Goal: Task Accomplishment & Management: Use online tool/utility

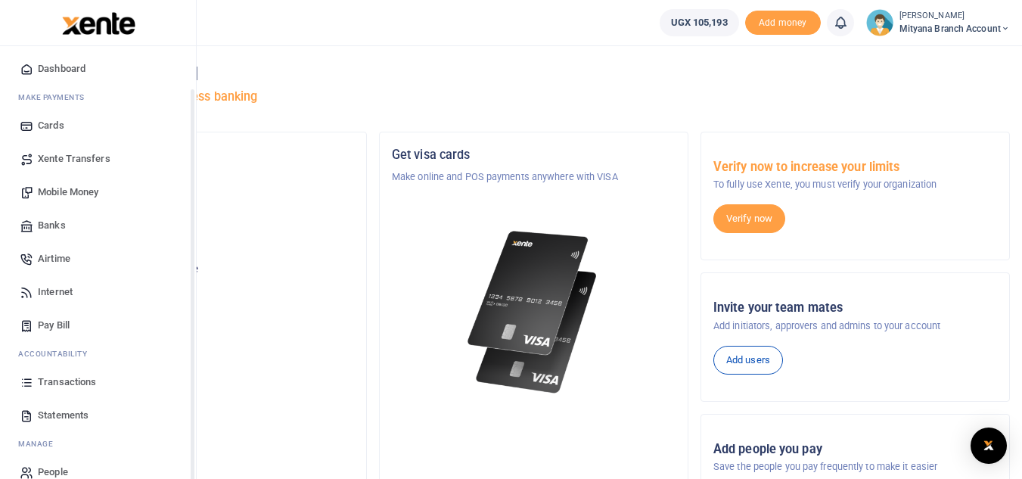
scroll to position [61, 0]
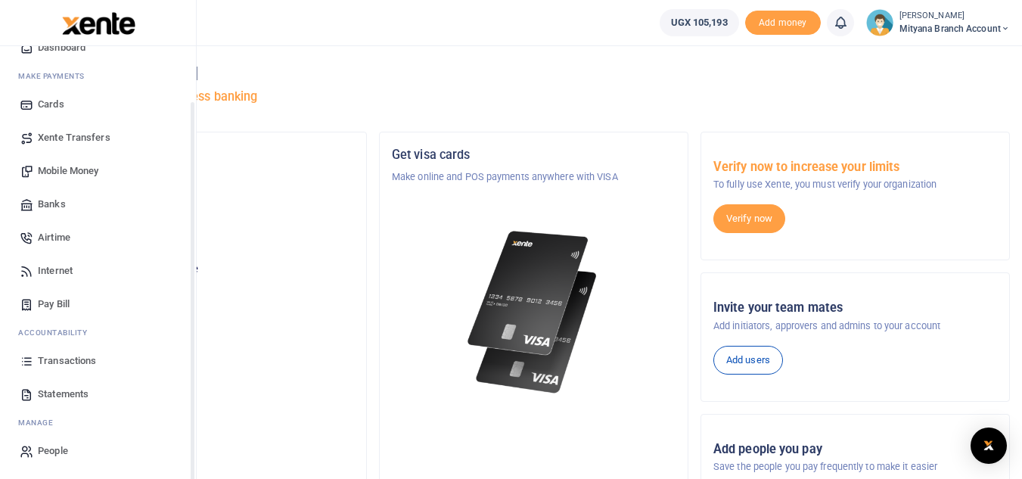
click at [48, 394] on span "Statements" at bounding box center [63, 393] width 51 height 15
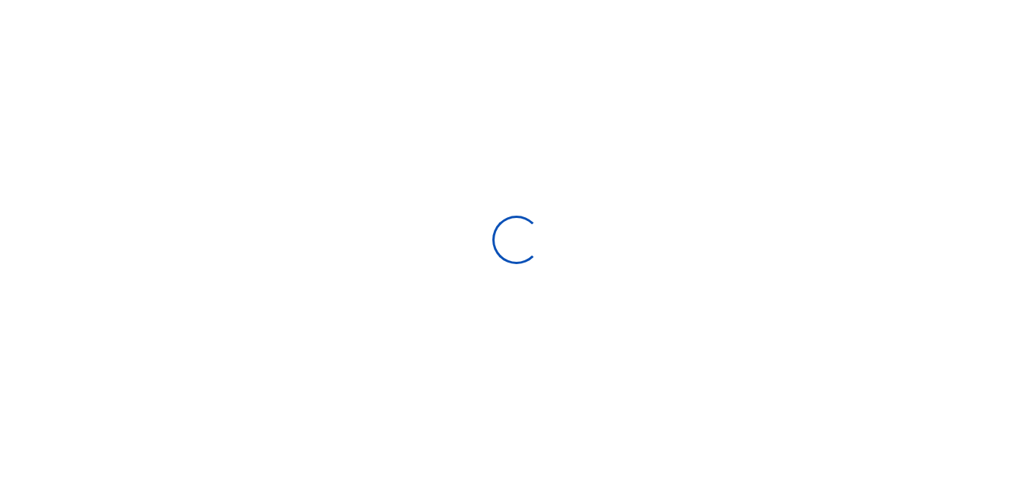
select select "ALL"
type input "09/09/2025 - 10/08/2025"
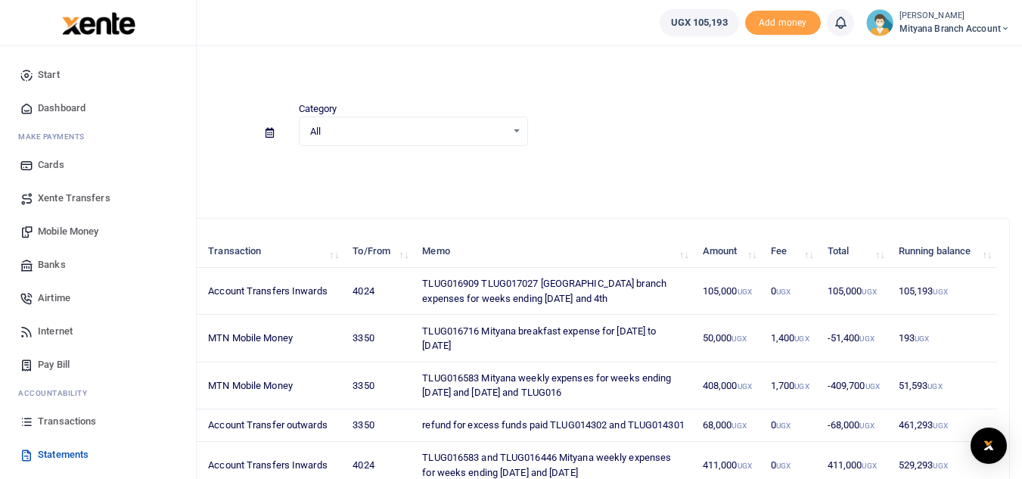
click at [61, 424] on span "Transactions" at bounding box center [67, 421] width 58 height 15
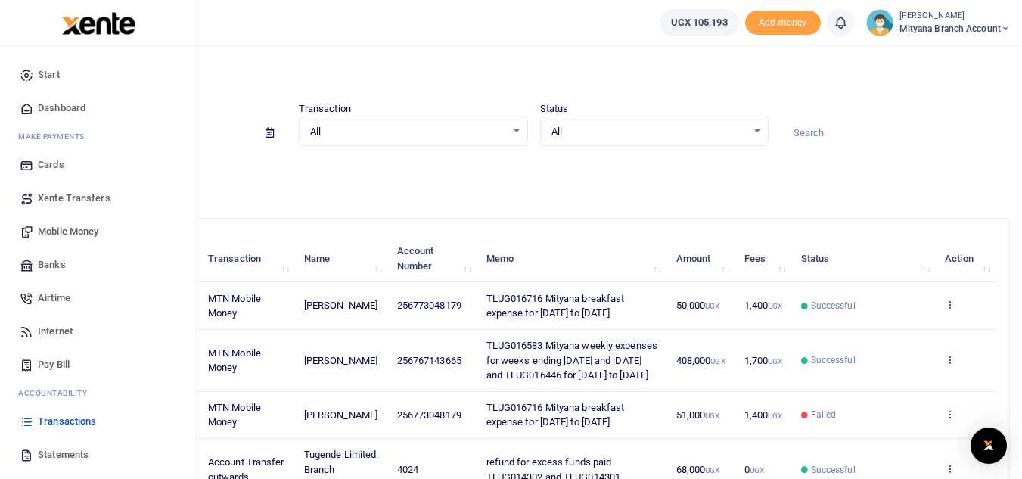
click at [64, 228] on span "Mobile Money" at bounding box center [68, 231] width 61 height 15
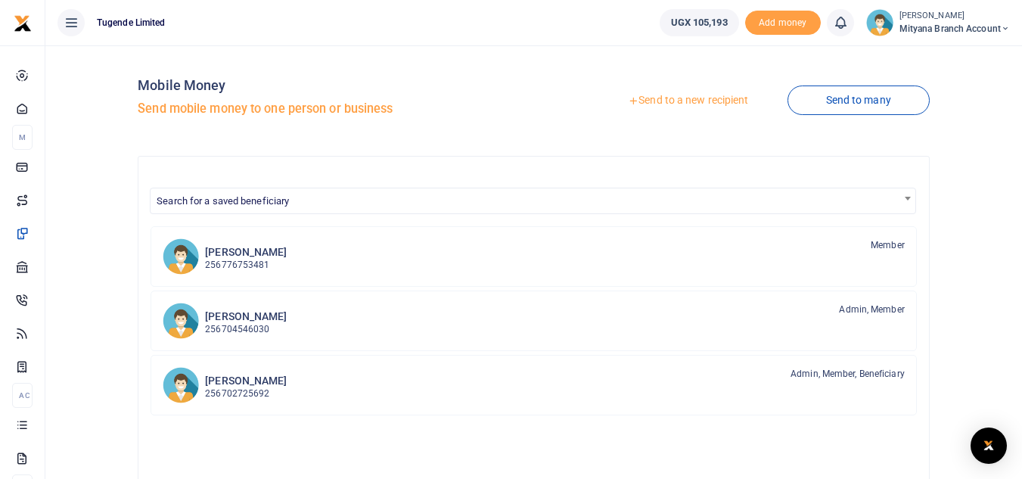
click at [678, 98] on link "Send to a new recipient" at bounding box center [687, 100] width 197 height 27
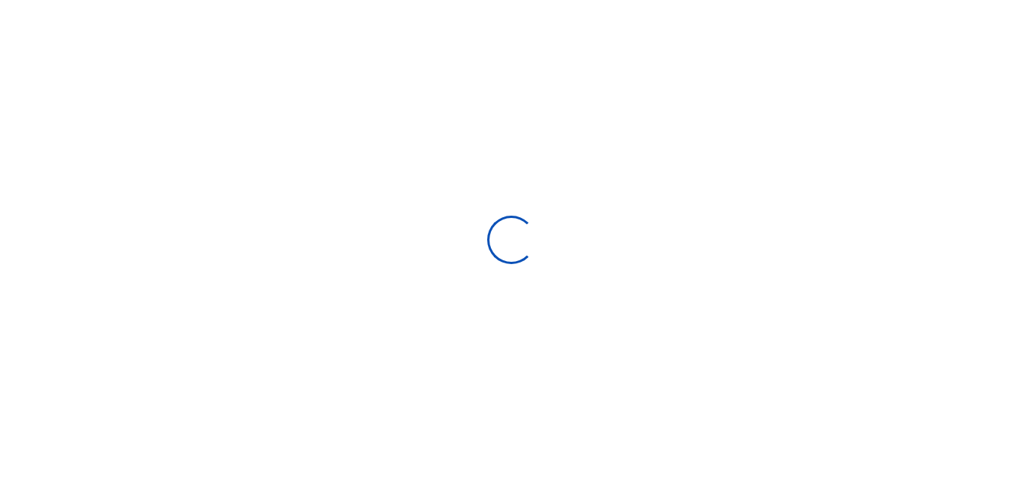
select select "Loading bundles"
select select
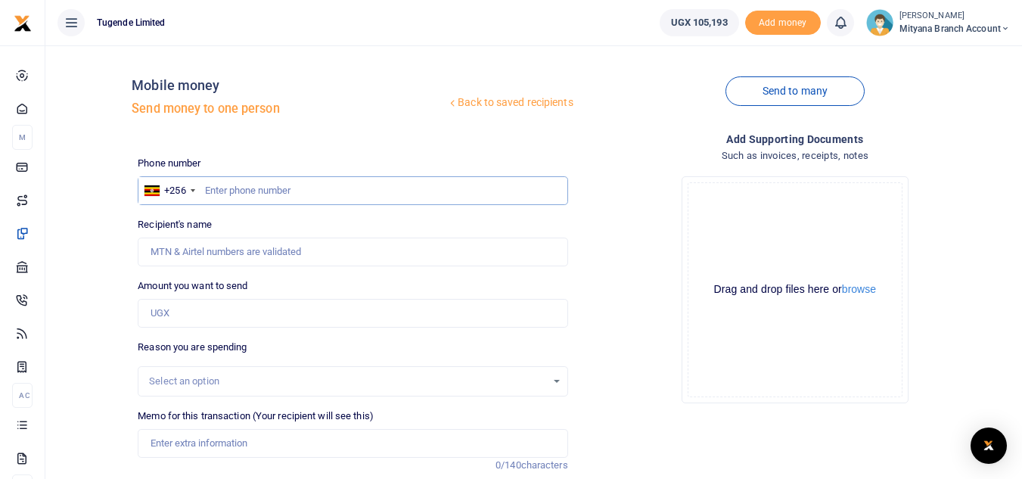
click at [240, 192] on input "text" at bounding box center [353, 190] width 430 height 29
type input "773048179"
type input "[PERSON_NAME]"
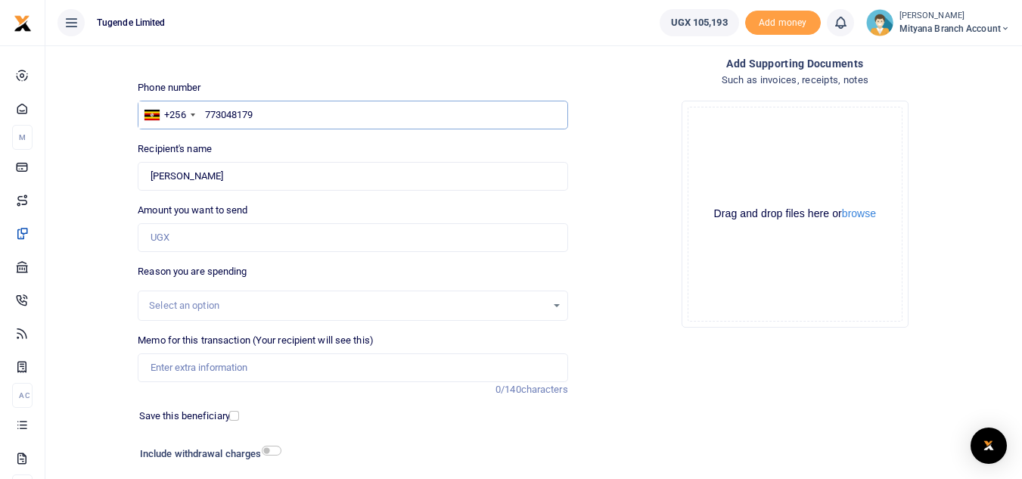
type input "773048179"
click at [225, 245] on input "Amount you want to send" at bounding box center [353, 237] width 430 height 29
type input "51,000"
click at [203, 370] on input "Memo for this transaction (Your recipient will see this)" at bounding box center [353, 367] width 430 height 29
type input "TLUG016909 Mityana branch breakfast expense for 21st to 27th sept 2025"
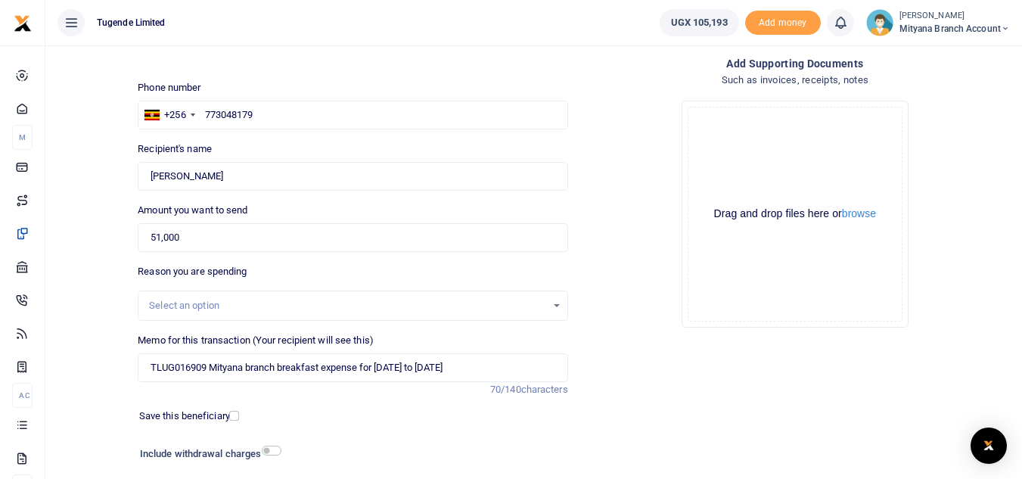
click at [656, 256] on div "Drop your files here Drag and drop files here or browse Powered by Uppy" at bounding box center [795, 213] width 430 height 251
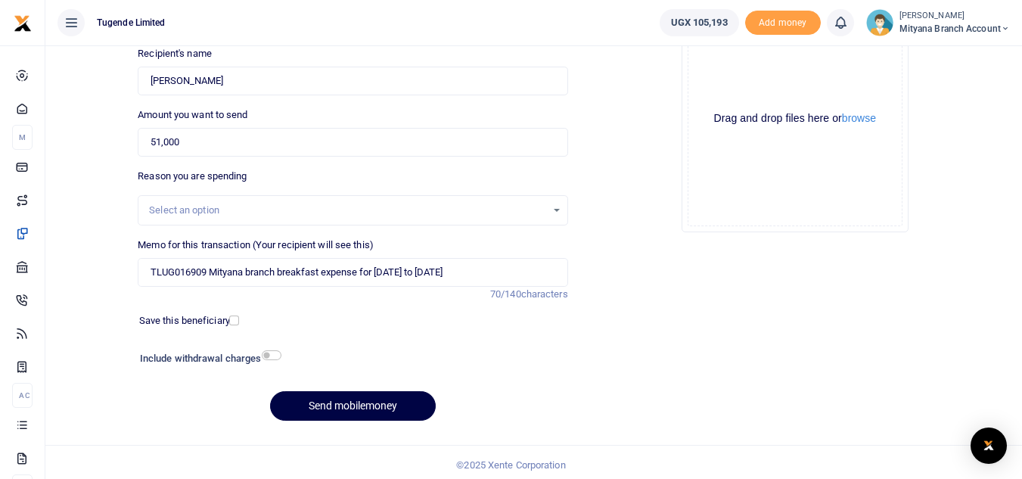
scroll to position [176, 0]
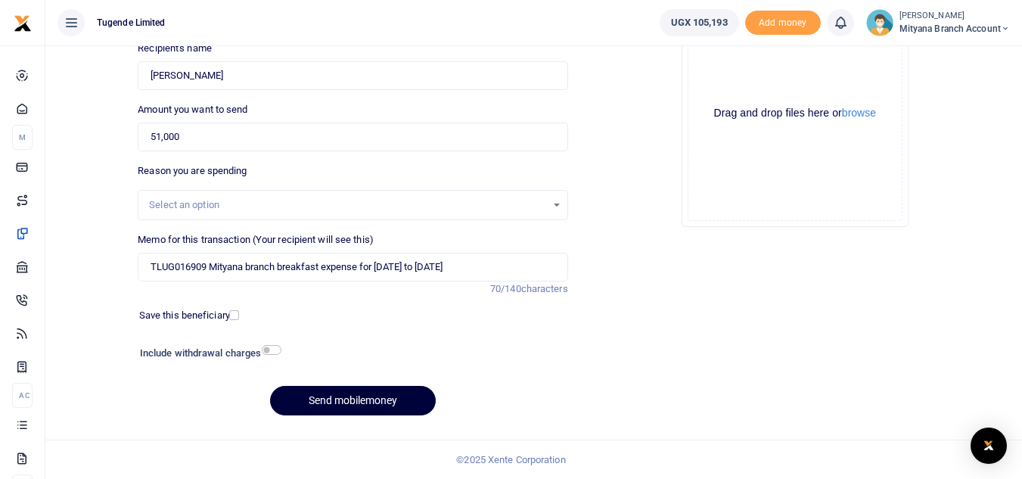
click at [360, 397] on button "Send mobilemoney" at bounding box center [353, 400] width 166 height 29
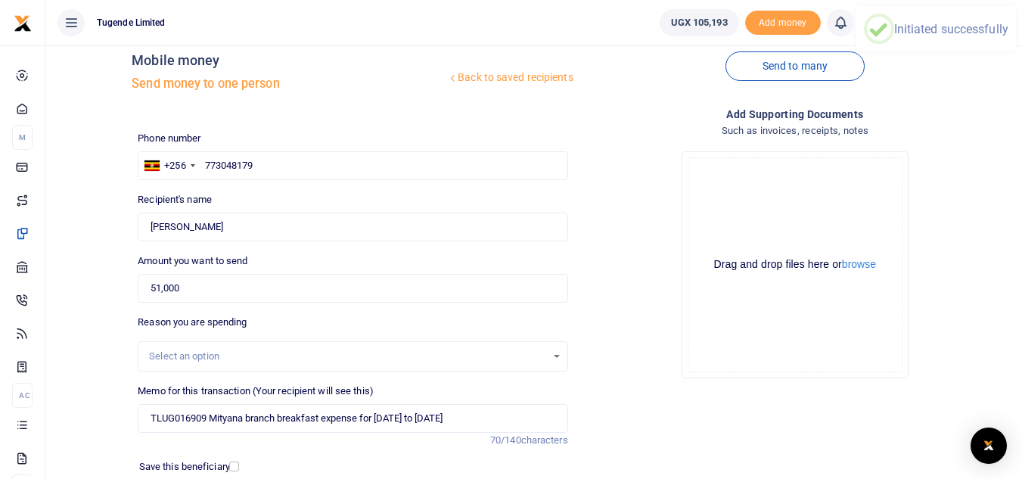
scroll to position [0, 0]
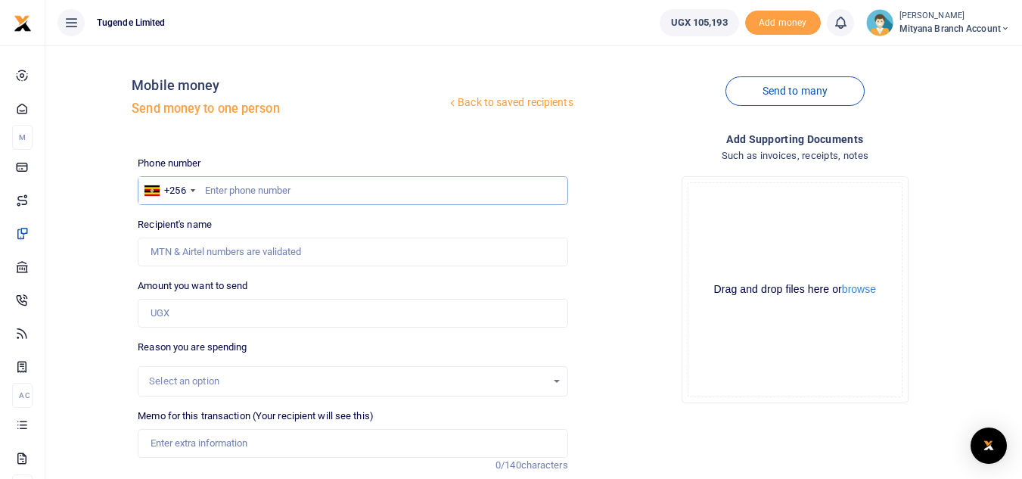
click at [324, 185] on input "text" at bounding box center [353, 190] width 430 height 29
type input "T"
type input "77048179"
click at [240, 307] on input "Amount you want to send" at bounding box center [353, 313] width 430 height 29
type input "51,000"
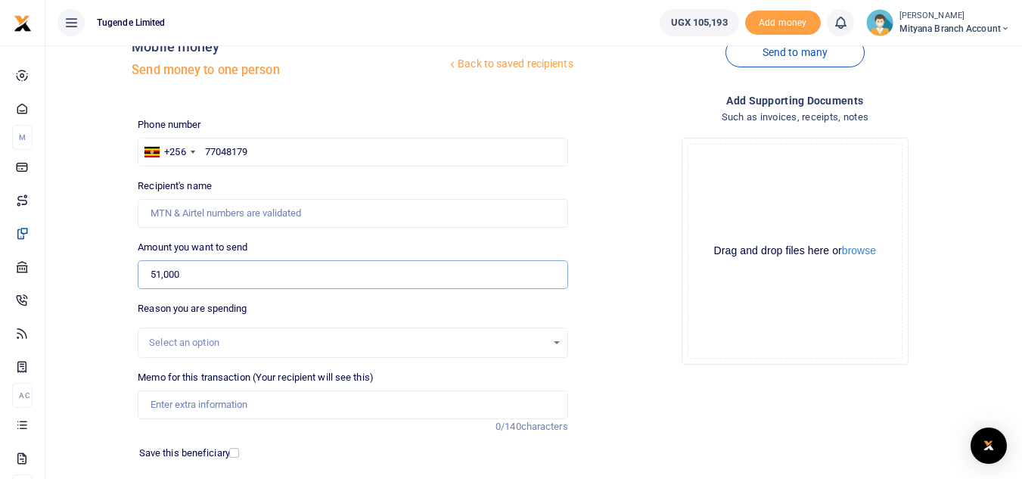
scroll to position [76, 0]
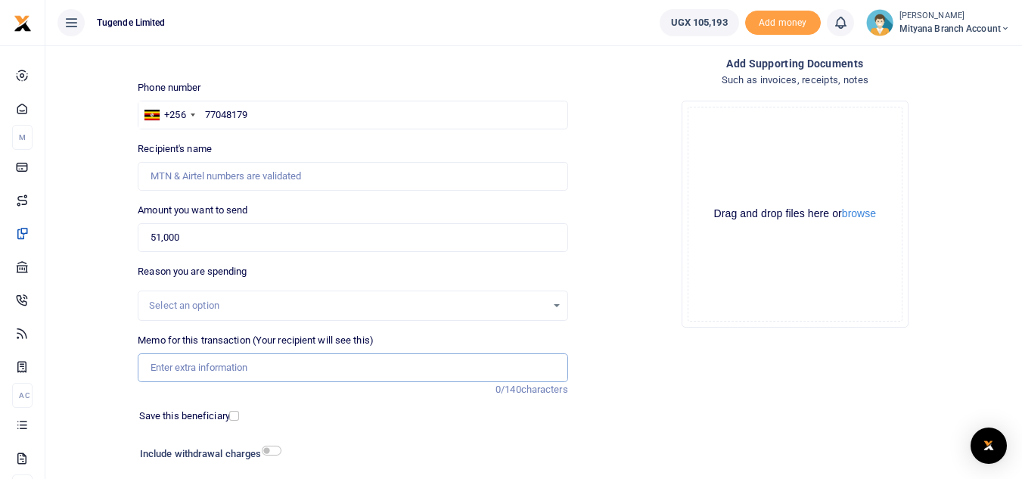
click at [204, 363] on input "Memo for this transaction (Your recipient will see this)" at bounding box center [353, 367] width 430 height 29
type input "TLUG017027 Mityana branch breakfast expense for 28th to [DATE]"
click at [829, 380] on div "Add supporting Documents Such as invoices, receipts, notes Drop your files here…" at bounding box center [795, 291] width 442 height 473
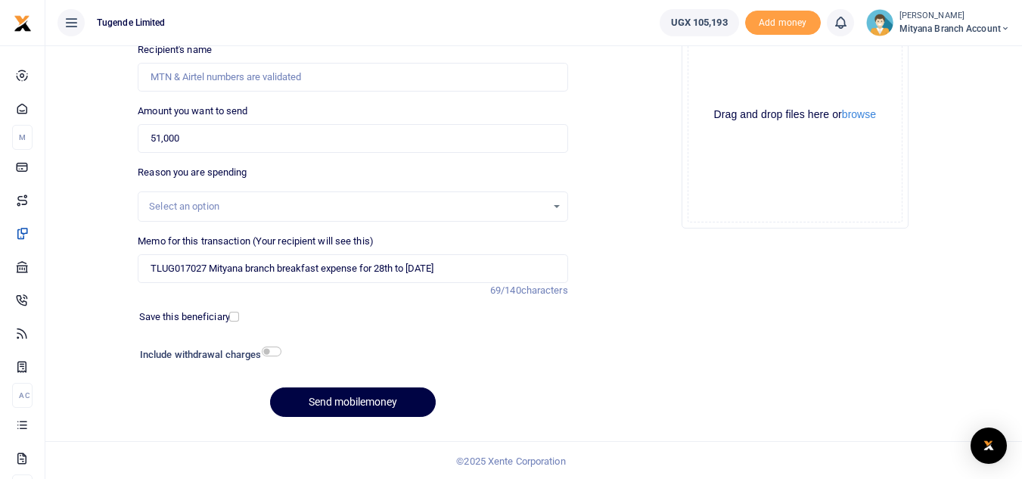
scroll to position [176, 0]
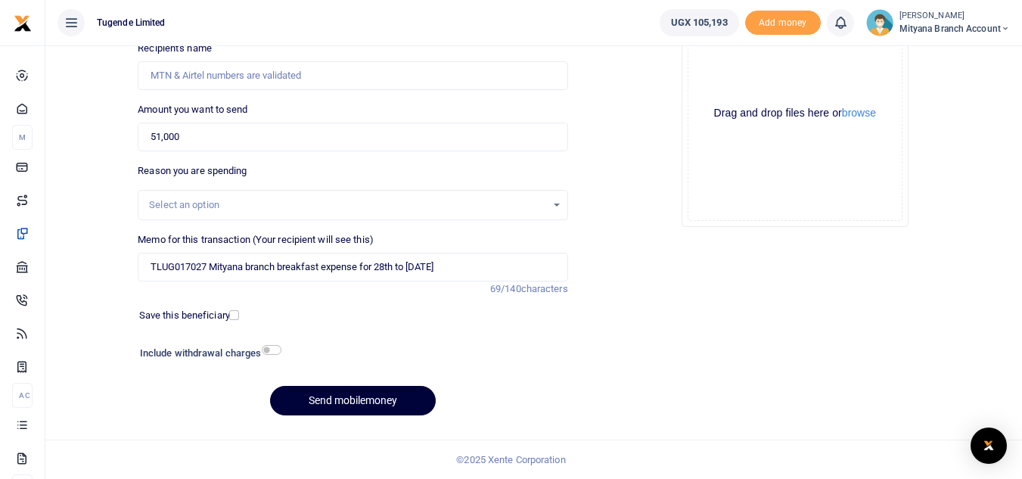
click at [334, 398] on button "Send mobilemoney" at bounding box center [353, 400] width 166 height 29
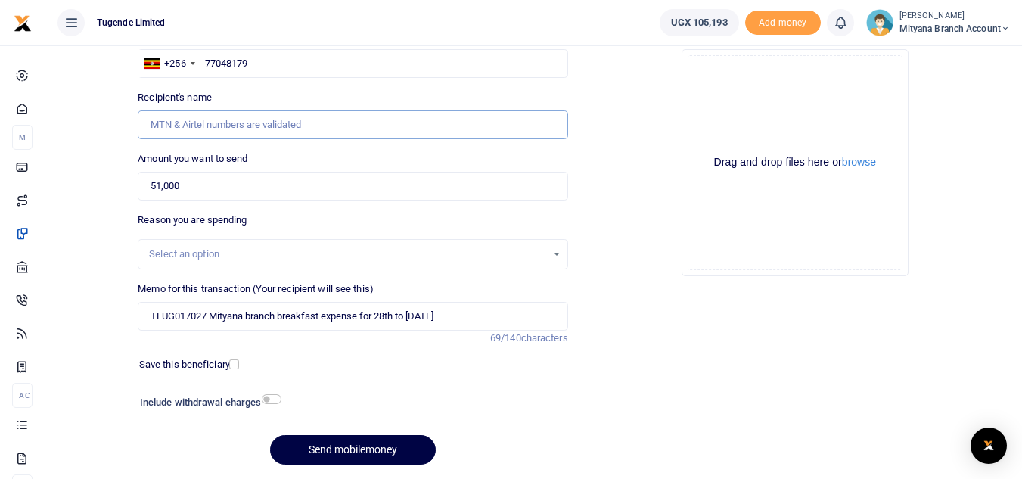
scroll to position [101, 0]
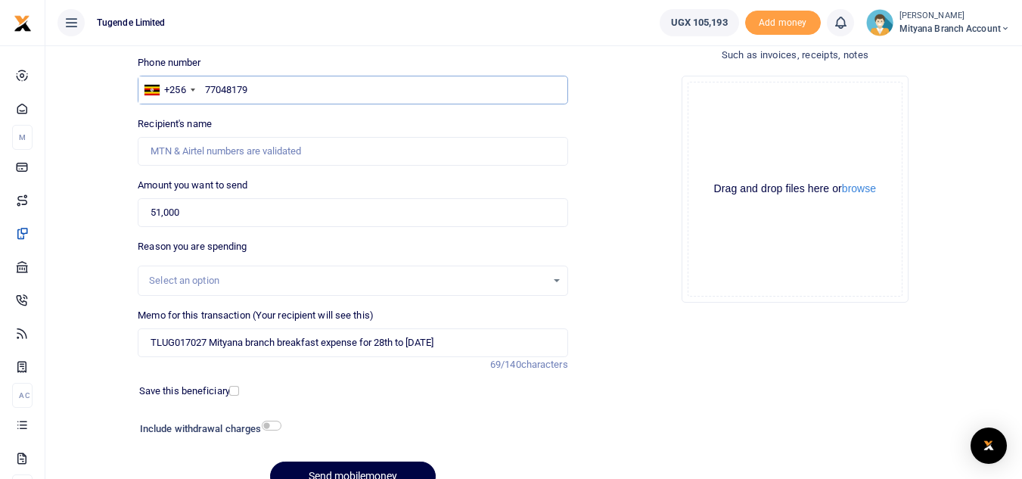
click at [281, 90] on input "77048179" at bounding box center [353, 90] width 430 height 29
type input "7"
type input "773048179"
type input "Shanitah Lunkuse"
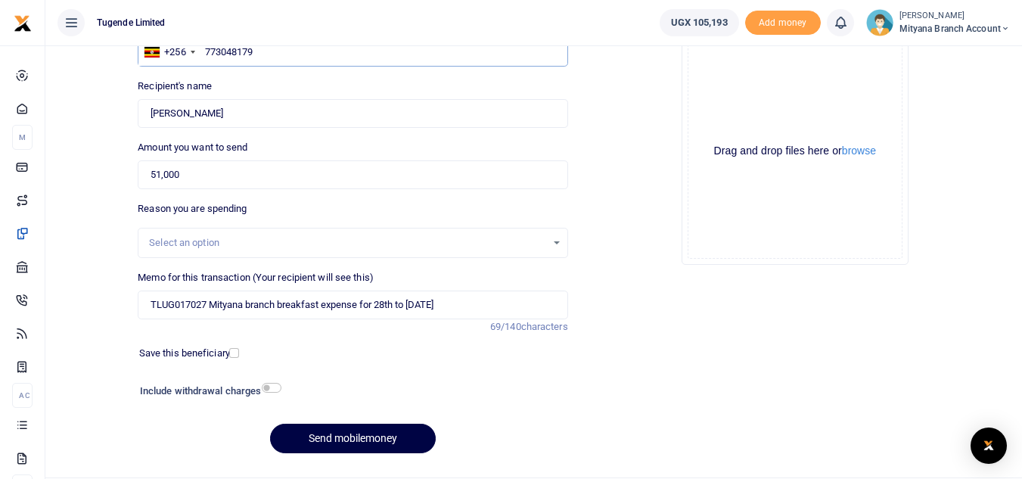
scroll to position [176, 0]
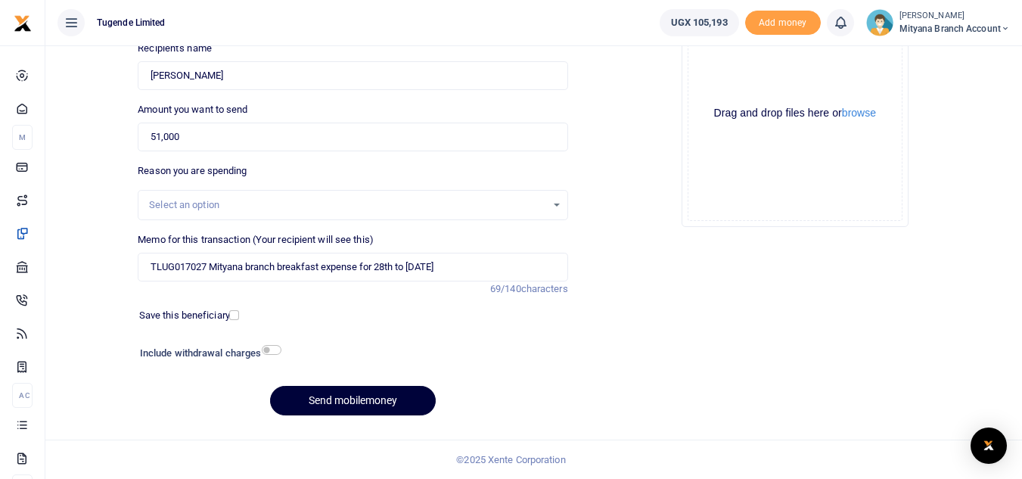
type input "773048179"
click at [330, 396] on button "Send mobilemoney" at bounding box center [353, 400] width 166 height 29
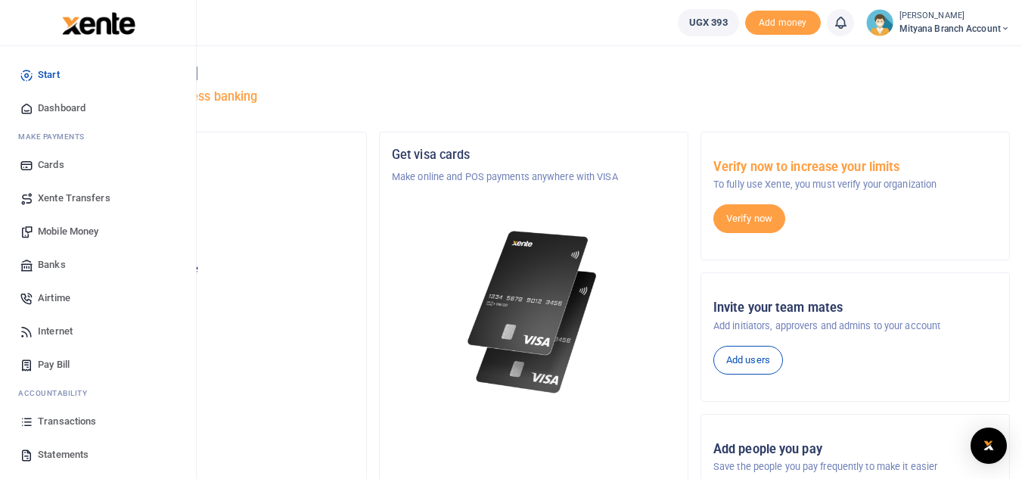
click at [48, 423] on span "Transactions" at bounding box center [67, 421] width 58 height 15
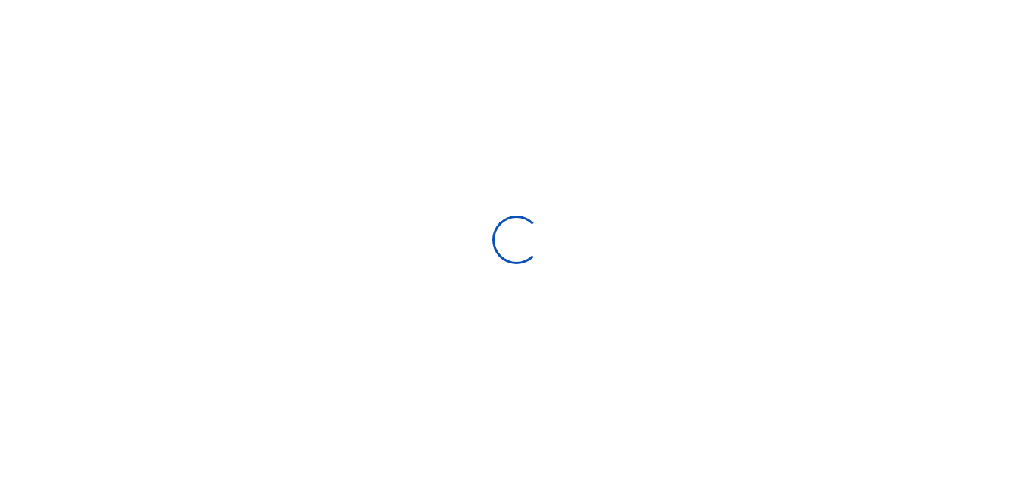
select select
type input "09/09/2025 - 10/08/2025"
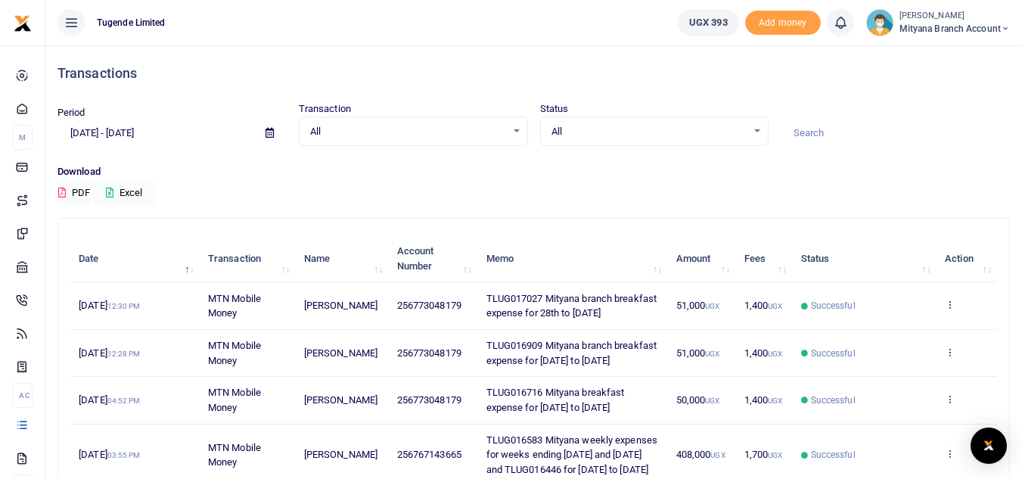
click at [948, 309] on icon at bounding box center [950, 304] width 10 height 11
click at [892, 334] on link "View details" at bounding box center [893, 337] width 119 height 21
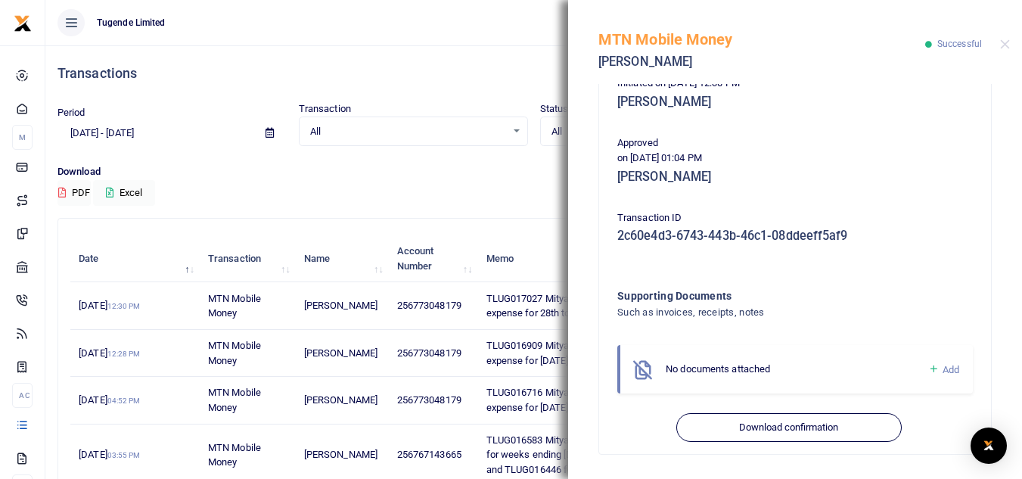
scroll to position [435, 0]
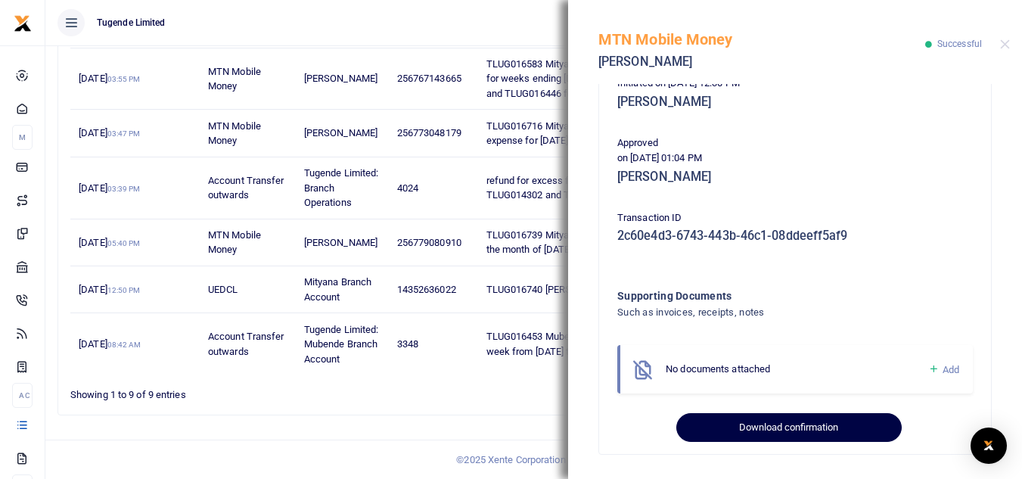
click at [784, 427] on button "Download confirmation" at bounding box center [788, 427] width 225 height 29
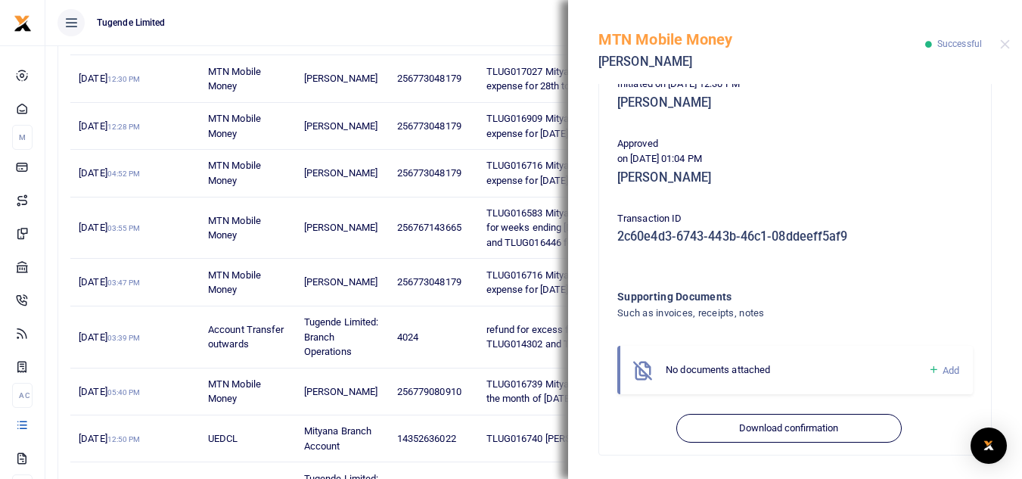
scroll to position [340, 0]
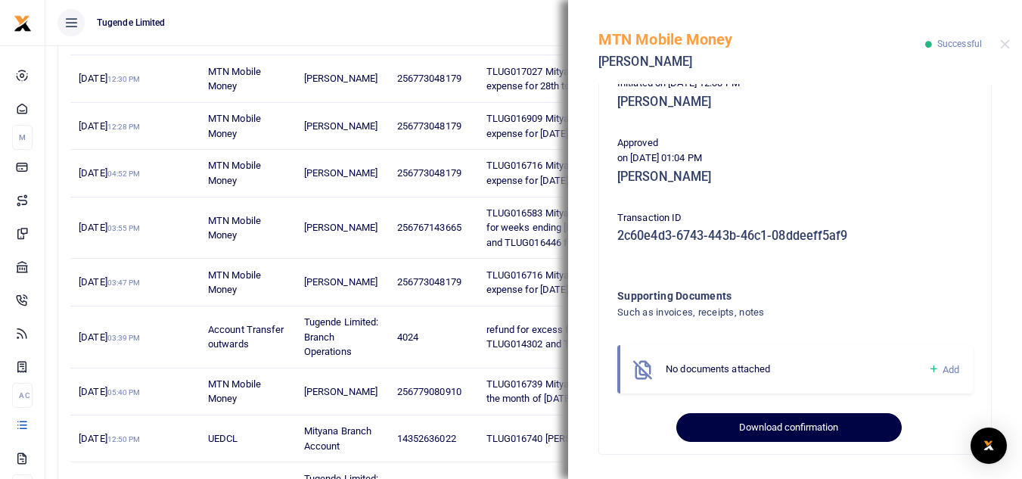
click at [780, 425] on button "Download confirmation" at bounding box center [788, 427] width 225 height 29
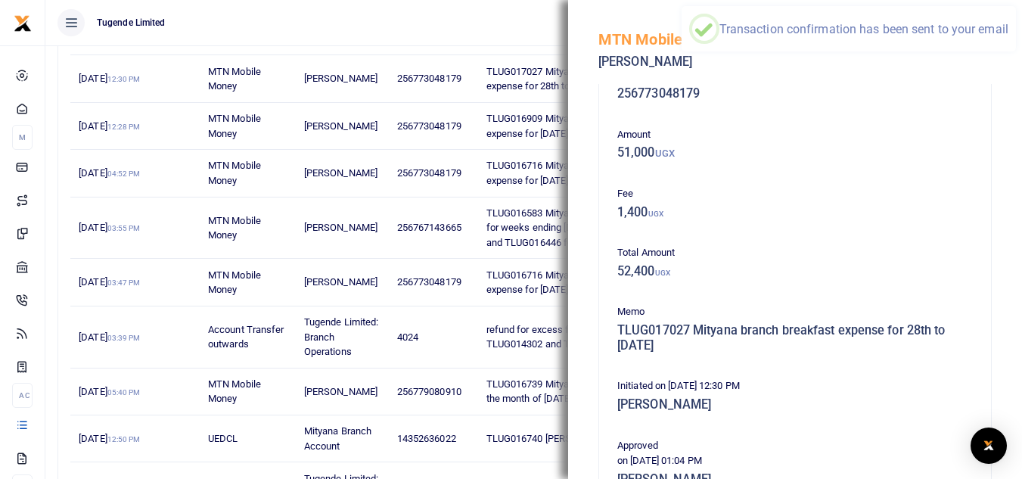
scroll to position [0, 0]
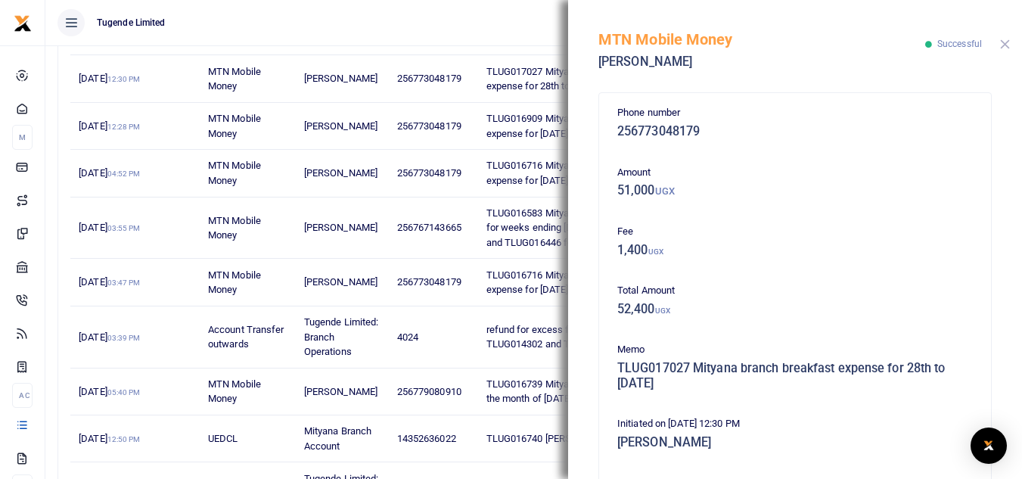
click at [1009, 45] on button "Close" at bounding box center [1005, 44] width 10 height 10
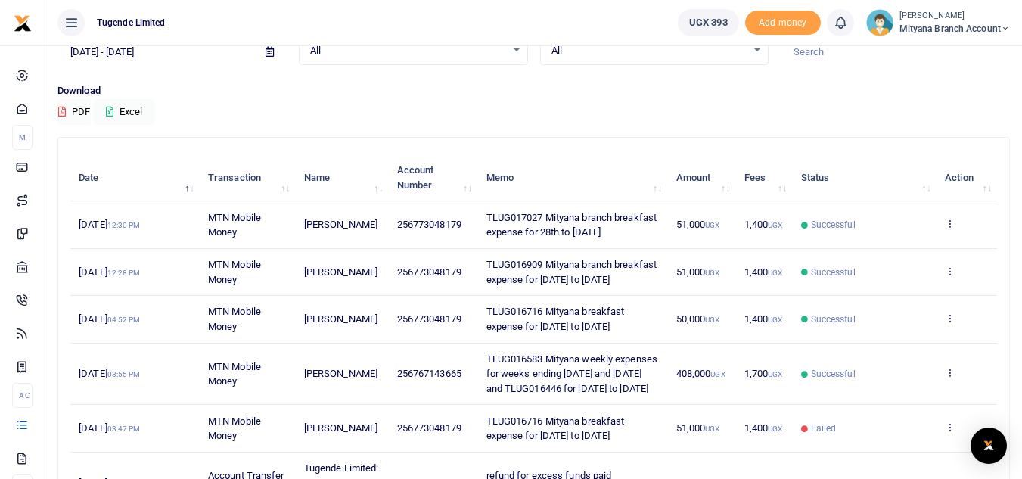
scroll to position [76, 0]
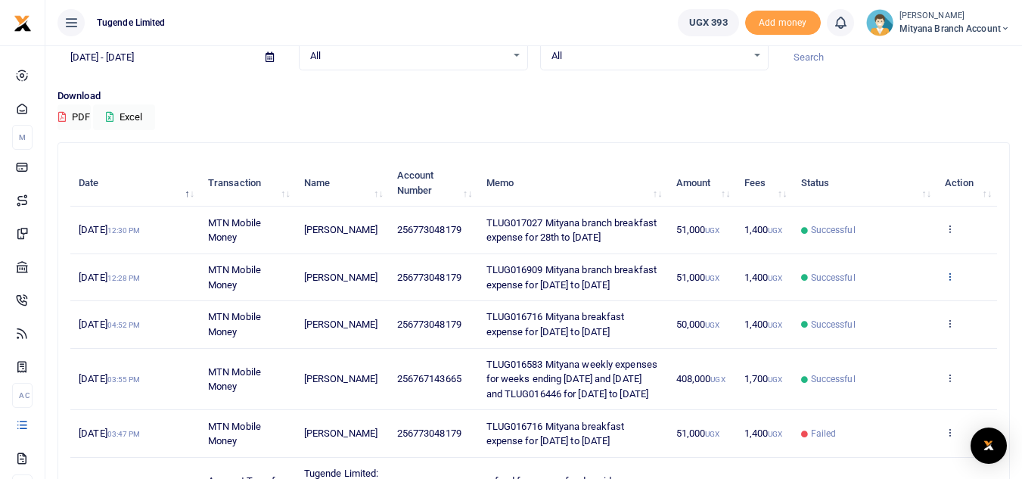
click at [952, 281] on icon at bounding box center [950, 276] width 10 height 11
click at [889, 322] on link "View details" at bounding box center [893, 323] width 119 height 21
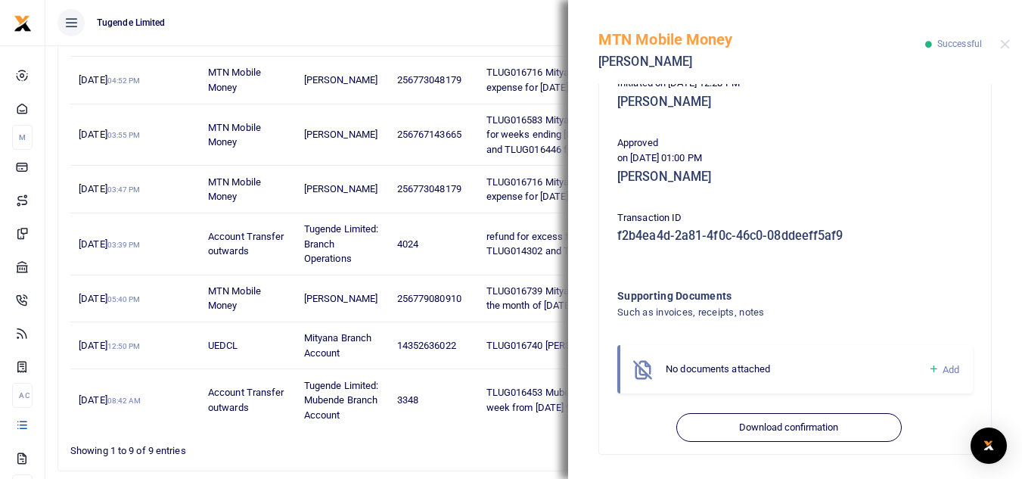
scroll to position [378, 0]
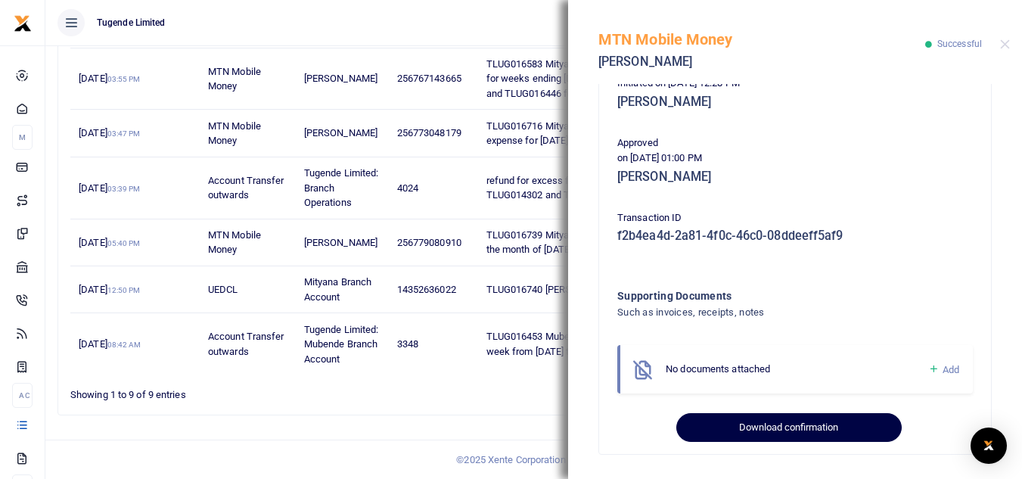
click at [776, 428] on button "Download confirmation" at bounding box center [788, 427] width 225 height 29
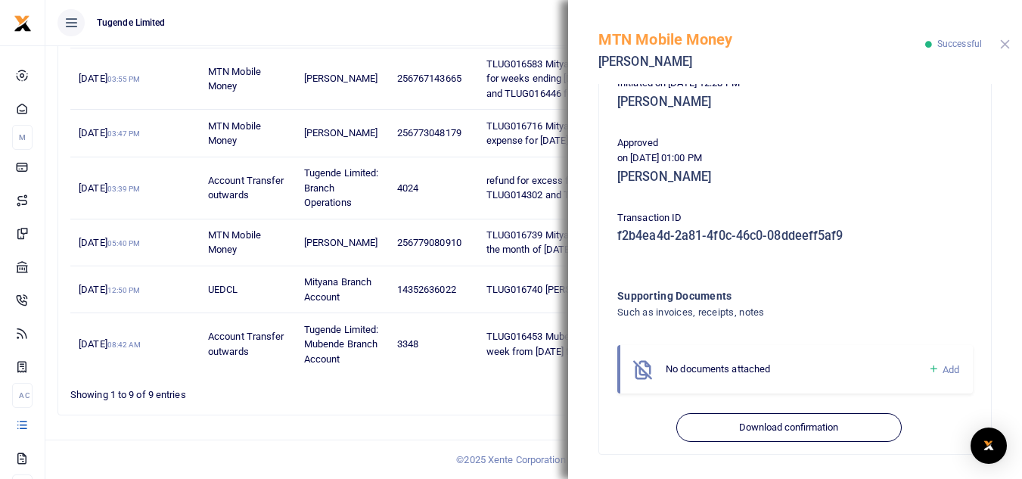
drag, startPoint x: 1008, startPoint y: 45, endPoint x: 852, endPoint y: 27, distance: 156.8
click at [1007, 45] on button "Close" at bounding box center [1005, 44] width 10 height 10
